Goal: Obtain resource: Obtain resource

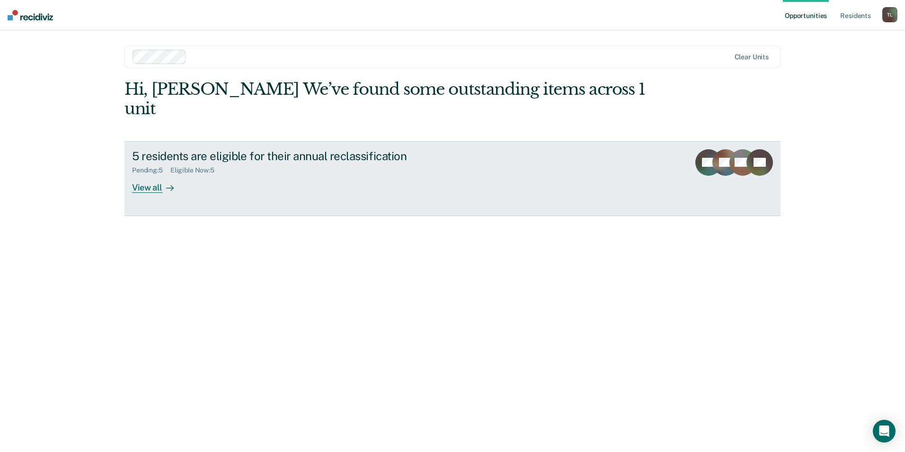
click at [138, 174] on div "View all" at bounding box center [158, 183] width 53 height 18
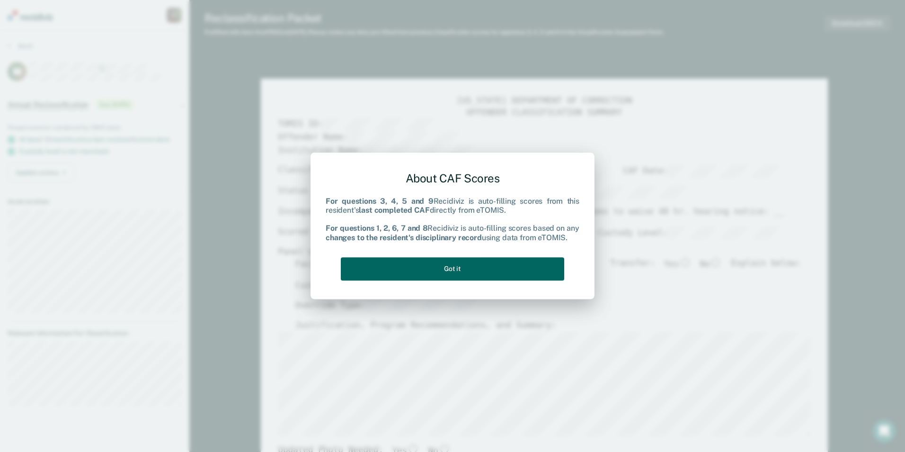
click at [492, 273] on button "Got it" at bounding box center [452, 268] width 223 height 23
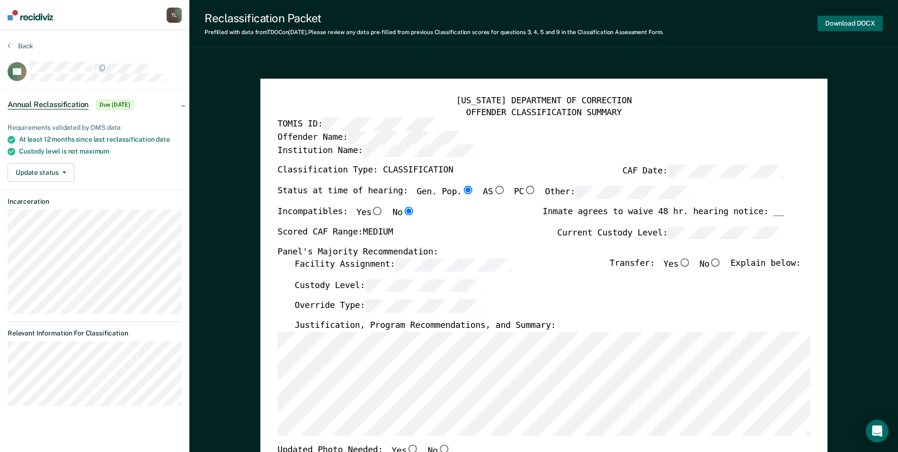
click at [848, 26] on button "Download DOCX" at bounding box center [849, 24] width 65 height 16
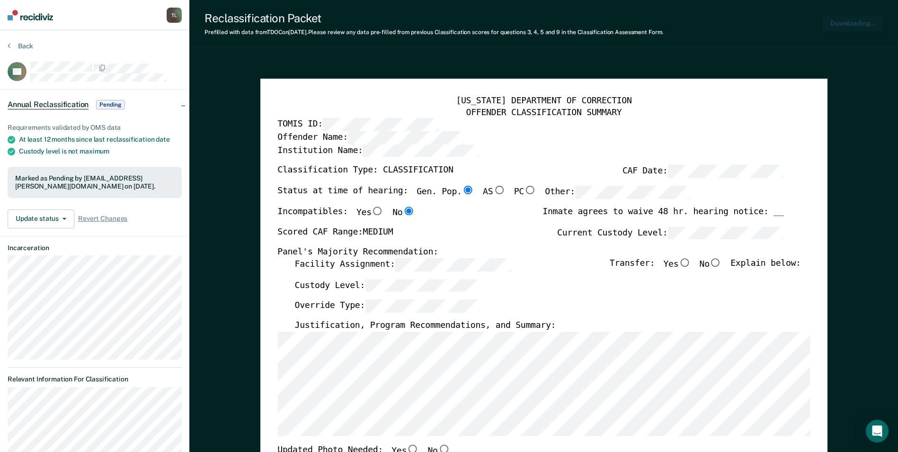
type textarea "x"
